Goal: Transaction & Acquisition: Purchase product/service

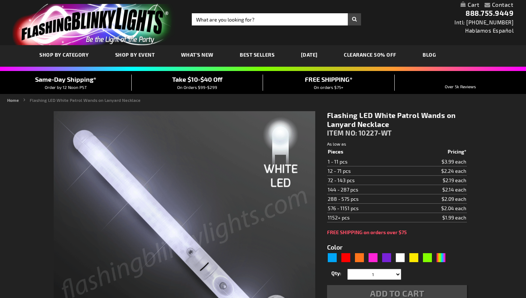
type input "5646"
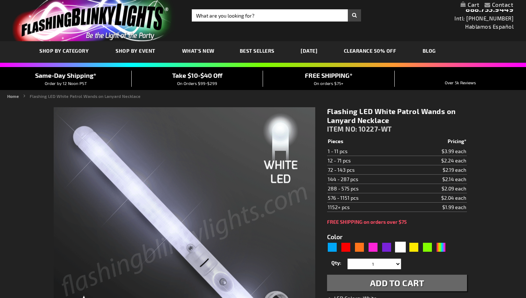
scroll to position [83, 0]
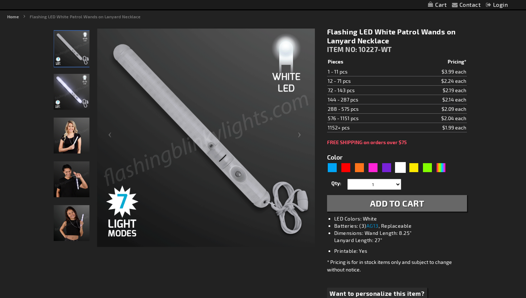
click at [76, 94] on img "Light Up White LED Patrol Wand" at bounding box center [72, 92] width 36 height 36
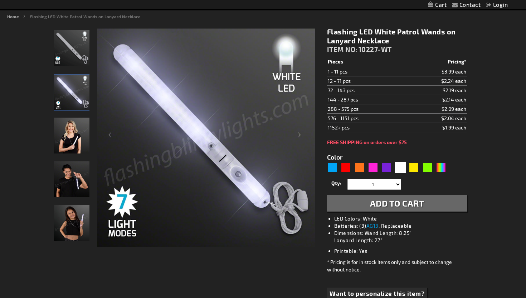
click at [68, 134] on img "Woman displaying Light Up White LED Patrol Wand" at bounding box center [72, 135] width 36 height 36
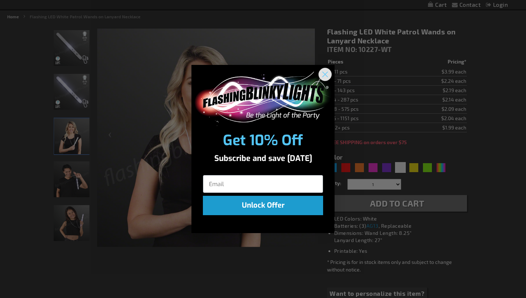
click at [327, 77] on circle "Close dialog" at bounding box center [325, 74] width 12 height 12
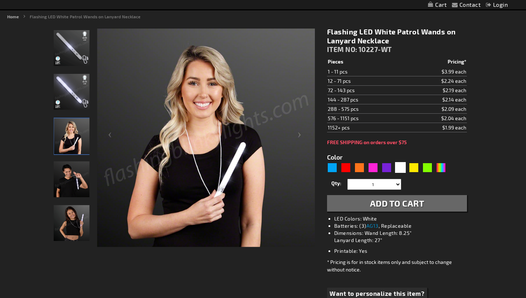
click at [76, 174] on img "Man displaying Light Up White LED Patrol Wand" at bounding box center [72, 179] width 36 height 36
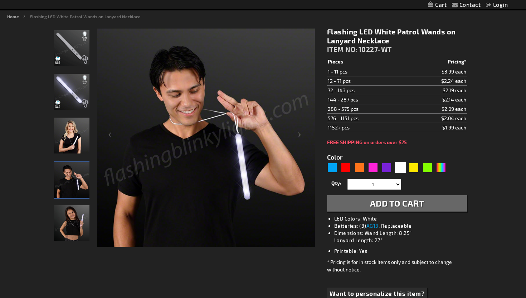
click at [68, 231] on img "Flashing LED White Patrol Wands on Lanyard Necklace" at bounding box center [72, 223] width 36 height 36
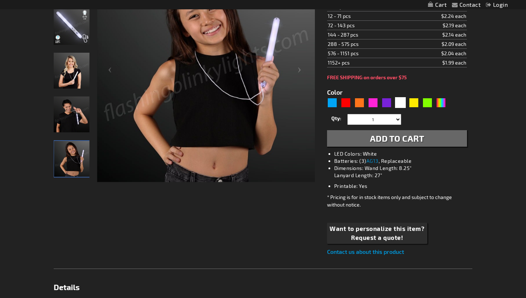
scroll to position [159, 0]
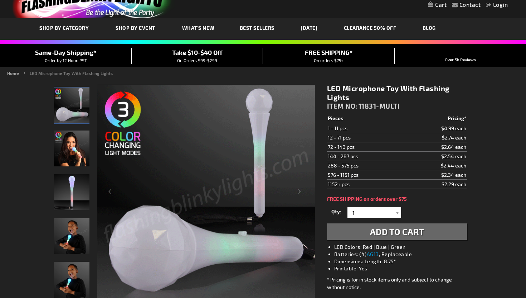
scroll to position [44, 0]
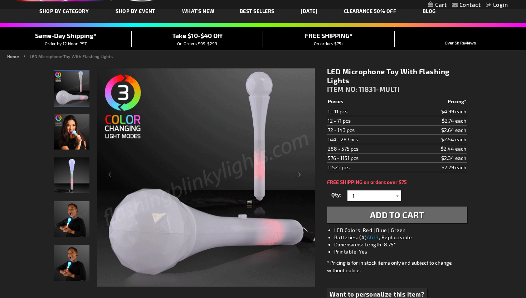
click at [77, 216] on img "Male displaying Light Up Multi-Color LED Microphone Toy" at bounding box center [72, 219] width 36 height 36
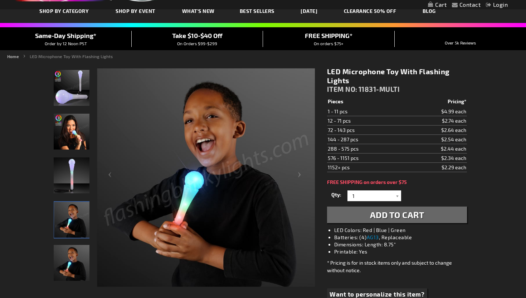
click at [70, 256] on img "Male displaying Light Up Multi-Color LED Microphone Toy" at bounding box center [72, 263] width 36 height 36
click at [71, 168] on img "Light Up Multi-Color LED Microphone Toy" at bounding box center [72, 175] width 36 height 36
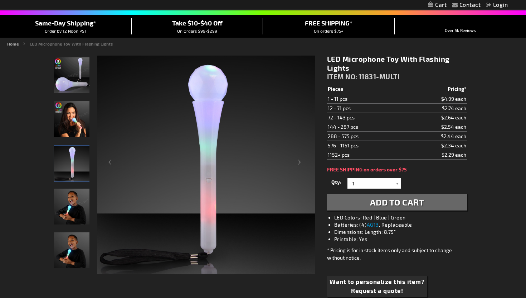
scroll to position [41, 0]
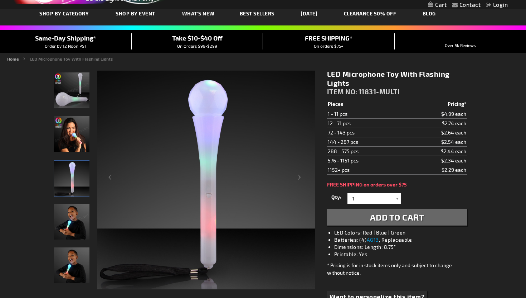
click at [68, 261] on img "Male displaying Light Up Multi-Color LED Microphone Toy" at bounding box center [72, 265] width 36 height 36
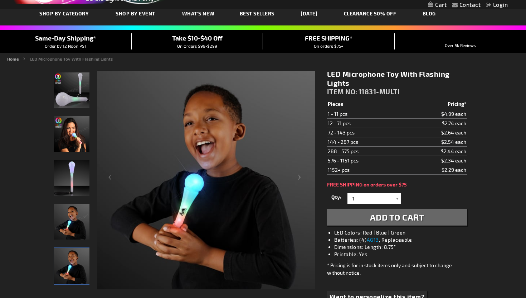
click at [68, 90] on img "Light Up Multi-Color LED Microphone Toy" at bounding box center [72, 90] width 36 height 36
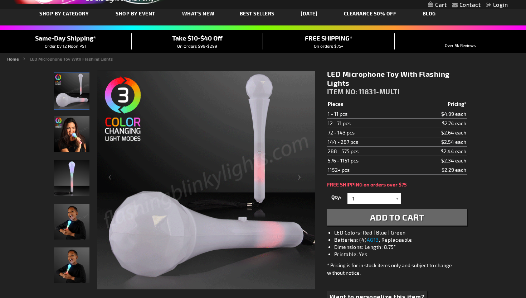
click at [69, 141] on img "Female displaying Light Up Multi-Color LED Microphone Toy" at bounding box center [72, 134] width 36 height 36
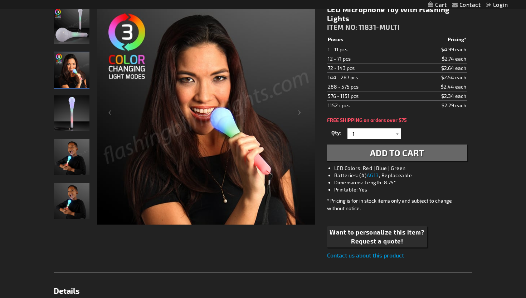
scroll to position [0, 0]
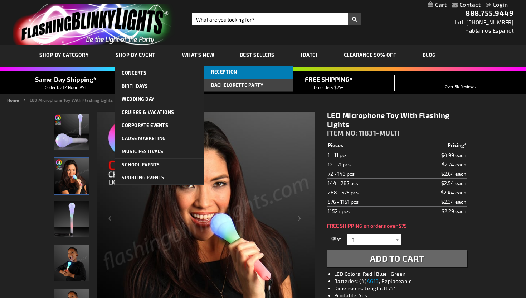
click at [232, 71] on span "Reception" at bounding box center [224, 72] width 26 height 6
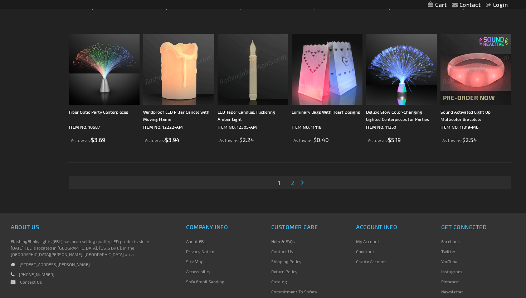
scroll to position [1314, 0]
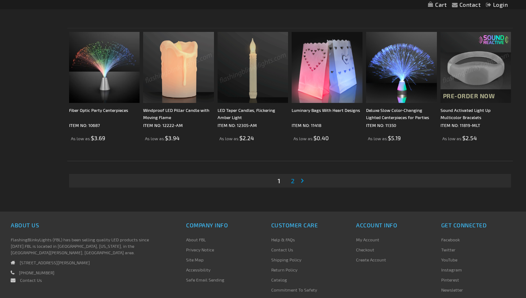
click at [292, 182] on span "2" at bounding box center [293, 181] width 4 height 8
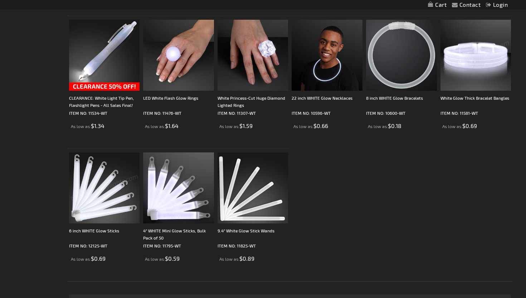
scroll to position [486, 0]
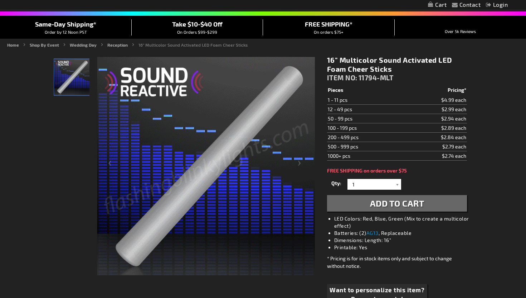
scroll to position [36, 0]
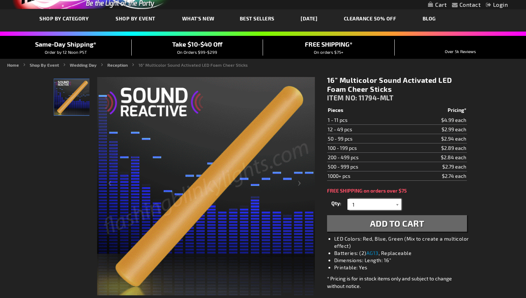
click at [376, 208] on input "1" at bounding box center [376, 204] width 52 height 11
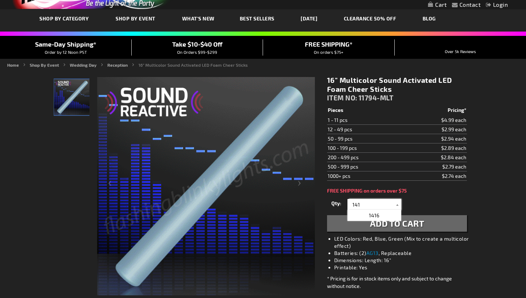
type input "141"
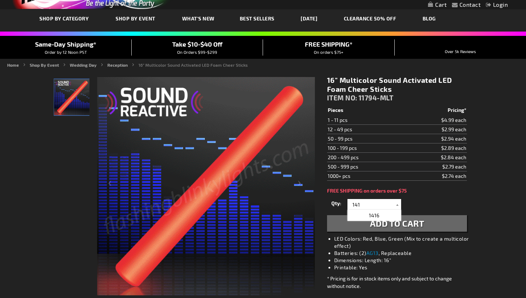
click at [411, 207] on div "Qty 1 2 3 4 5 6 7 8 9 10 11 12 24 36 48 60 72 84 96 108 120 132 144 156 168" at bounding box center [397, 204] width 140 height 14
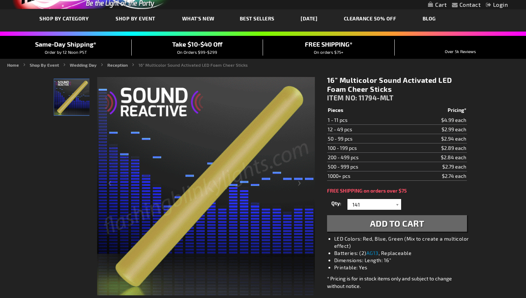
click at [404, 222] on span "Add to Cart" at bounding box center [397, 223] width 54 height 10
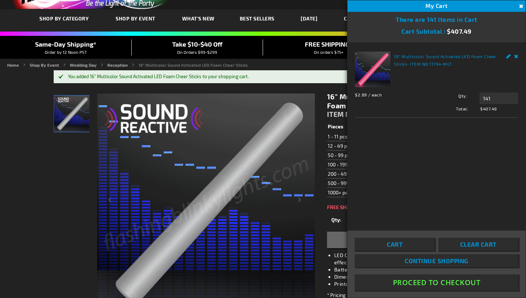
click at [324, 129] on div "16" Multicolor Sound Activated LED Foam Cheer Sticks ITEM NO: 11794-MLT $2.74 P…" at bounding box center [397, 223] width 151 height 272
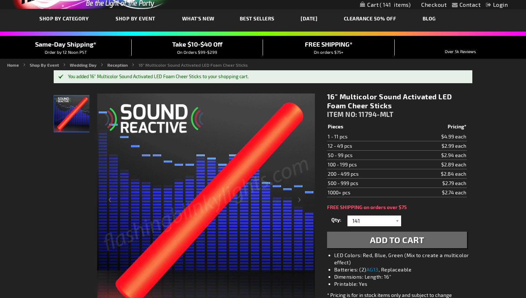
drag, startPoint x: 327, startPoint y: 96, endPoint x: 398, endPoint y: 102, distance: 70.8
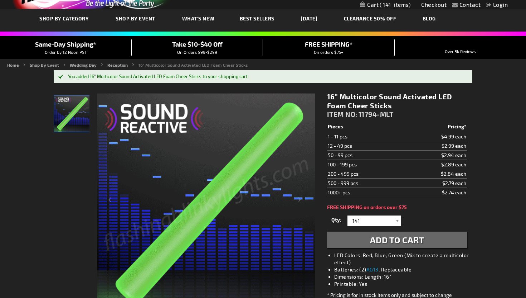
click at [398, 102] on h1 "16" Multicolor Sound Activated LED Foam Cheer Sticks" at bounding box center [397, 101] width 140 height 18
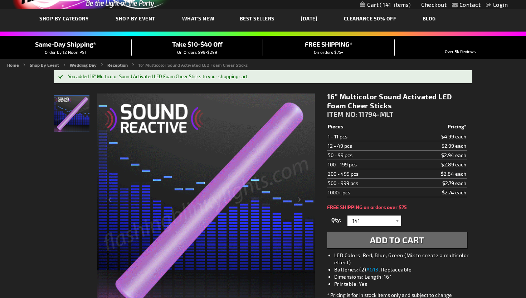
copy h1 "16" Multicolor Sound Activated LED Foam Cheer Sticks"
